Goal: Transaction & Acquisition: Purchase product/service

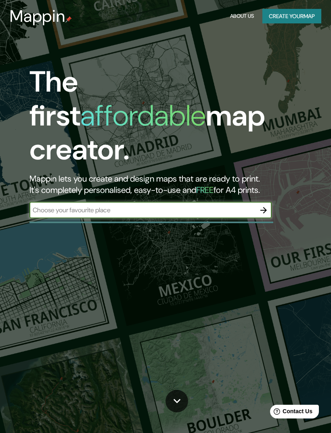
click at [147, 205] on input "text" at bounding box center [142, 209] width 226 height 9
type input "[GEOGRAPHIC_DATA]"
click at [267, 205] on icon "button" at bounding box center [264, 210] width 10 height 10
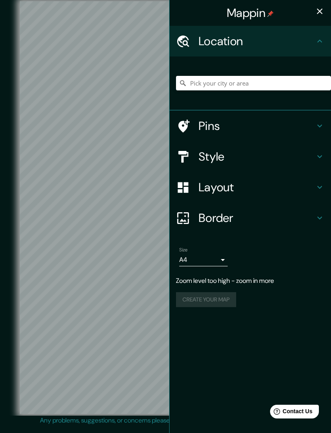
click at [305, 42] on h4 "Location" at bounding box center [256, 41] width 116 height 15
click at [320, 41] on icon at bounding box center [319, 41] width 5 height 3
click at [187, 41] on icon at bounding box center [183, 41] width 12 height 12
click at [257, 80] on input "Pick your city or area" at bounding box center [253, 83] width 155 height 15
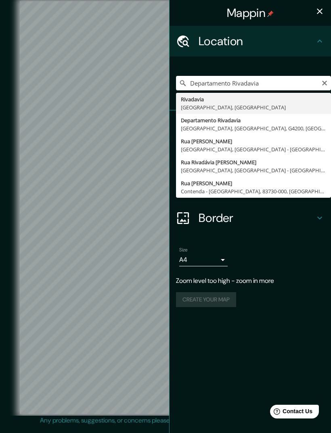
type input "Rivadavia, [GEOGRAPHIC_DATA], [GEOGRAPHIC_DATA]"
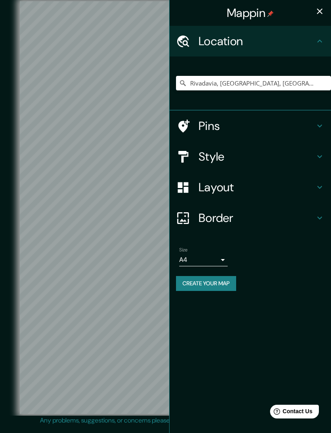
click at [317, 128] on icon at bounding box center [320, 126] width 10 height 10
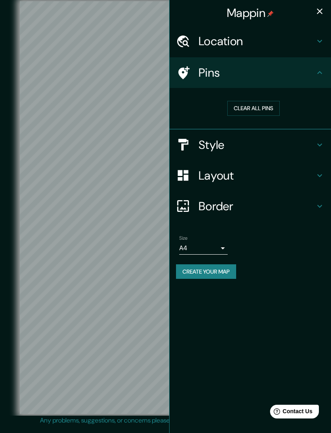
click at [320, 141] on icon at bounding box center [320, 145] width 10 height 10
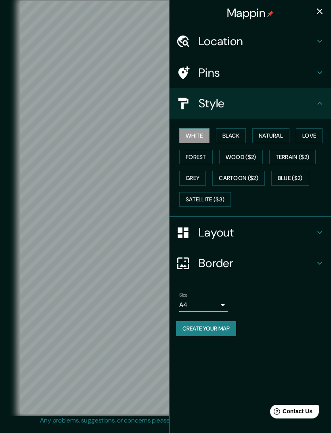
click at [236, 137] on button "Black" at bounding box center [231, 135] width 30 height 15
click at [280, 137] on button "Natural" at bounding box center [270, 135] width 37 height 15
click at [195, 179] on button "Grey" at bounding box center [192, 178] width 27 height 15
click at [257, 256] on h4 "Border" at bounding box center [256, 263] width 116 height 15
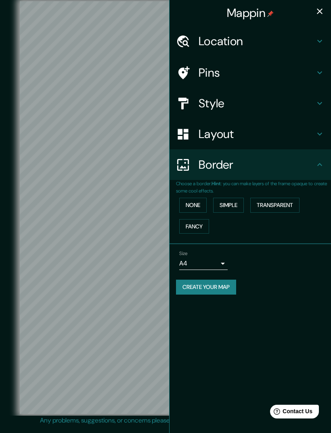
click at [201, 202] on button "None" at bounding box center [192, 205] width 27 height 15
click at [238, 202] on button "Simple" at bounding box center [228, 205] width 31 height 15
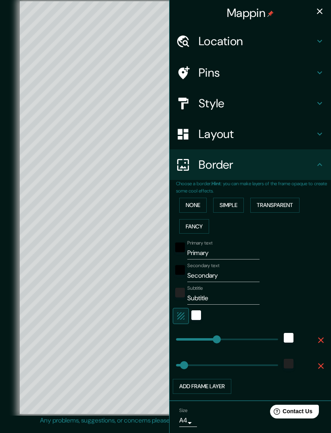
click at [287, 201] on button "Transparent" at bounding box center [274, 205] width 49 height 15
click at [199, 226] on button "Fancy" at bounding box center [194, 226] width 30 height 15
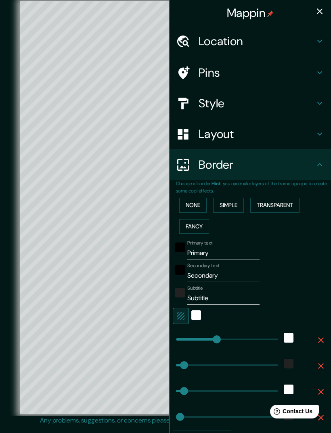
click at [207, 200] on button "None" at bounding box center [192, 205] width 27 height 15
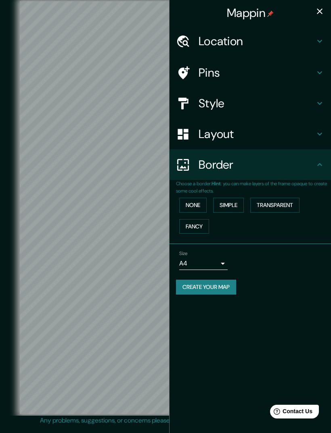
click at [290, 133] on h4 "Layout" at bounding box center [256, 134] width 116 height 15
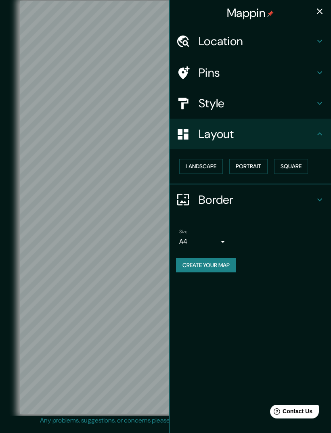
click at [221, 166] on button "Landscape" at bounding box center [201, 166] width 44 height 15
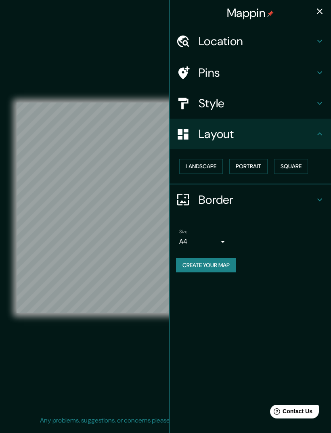
click at [262, 166] on button "Portrait" at bounding box center [248, 166] width 38 height 15
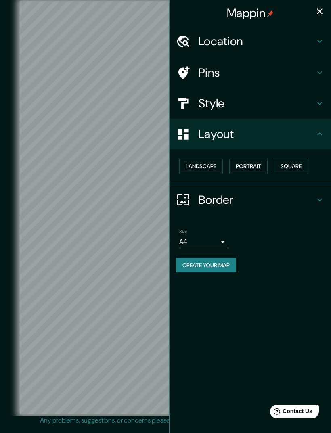
click at [306, 165] on button "Square" at bounding box center [291, 166] width 34 height 15
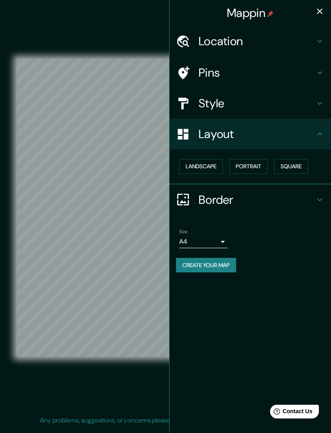
click at [258, 166] on button "Portrait" at bounding box center [248, 166] width 38 height 15
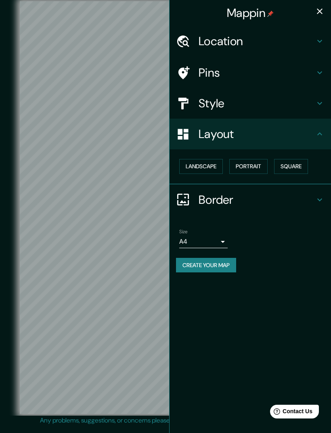
click at [322, 133] on icon at bounding box center [320, 134] width 10 height 10
click at [318, 100] on icon at bounding box center [320, 103] width 10 height 10
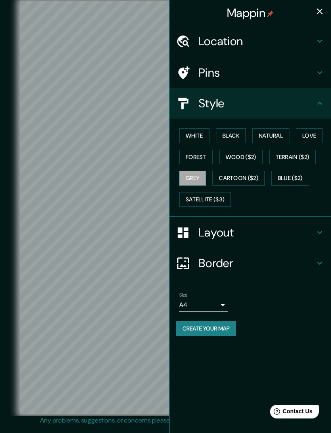
click at [254, 175] on button "Cartoon ($2)" at bounding box center [238, 178] width 52 height 15
click at [296, 177] on button "Blue ($2)" at bounding box center [290, 178] width 38 height 15
click at [301, 152] on button "Terrain ($2)" at bounding box center [292, 157] width 47 height 15
click at [234, 137] on button "Black" at bounding box center [231, 135] width 30 height 15
click at [280, 136] on button "Natural" at bounding box center [270, 135] width 37 height 15
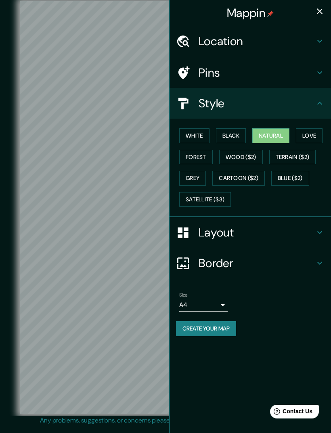
scroll to position [1, 0]
click at [290, 77] on h4 "Pins" at bounding box center [256, 72] width 116 height 15
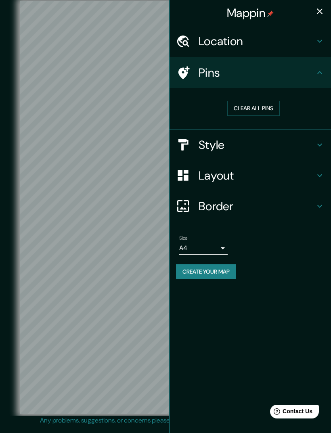
click at [266, 108] on button "Clear all pins" at bounding box center [253, 108] width 52 height 15
click at [199, 73] on h4 "Pins" at bounding box center [256, 72] width 116 height 15
click at [261, 103] on button "Clear all pins" at bounding box center [253, 108] width 52 height 15
click at [225, 269] on button "Create your map" at bounding box center [206, 271] width 60 height 15
click at [321, 8] on icon "button" at bounding box center [320, 11] width 10 height 10
